Goal: Task Accomplishment & Management: Manage account settings

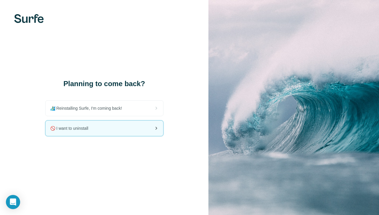
click at [84, 132] on div "🚫 I want to uninstall" at bounding box center [104, 128] width 118 height 15
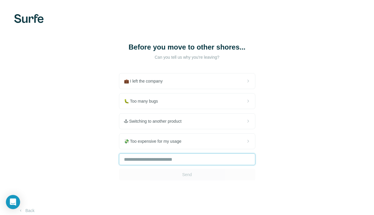
click at [119, 159] on input "text" at bounding box center [187, 160] width 136 height 12
type input "********"
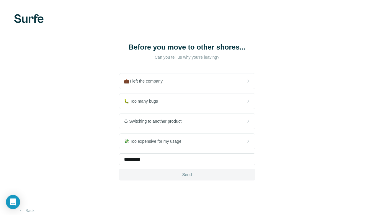
click at [119, 175] on button "Send" at bounding box center [187, 175] width 136 height 12
